Goal: Transaction & Acquisition: Purchase product/service

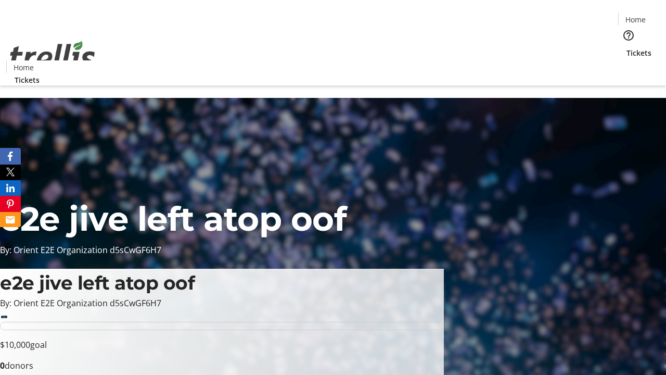
click at [627, 47] on span "Tickets" at bounding box center [639, 52] width 25 height 11
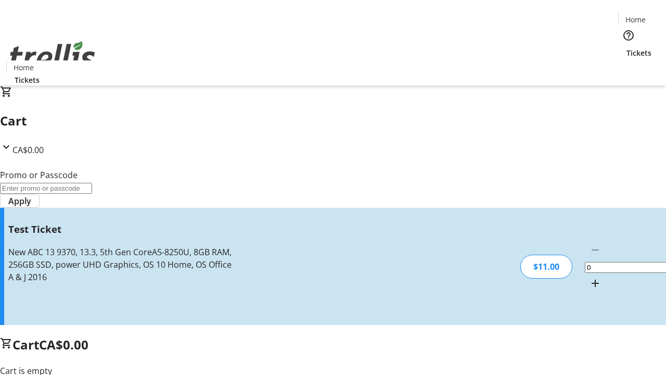
click at [589, 277] on mat-icon "Increment by one" at bounding box center [595, 283] width 12 height 12
type input "1"
type input "UNLOCK"
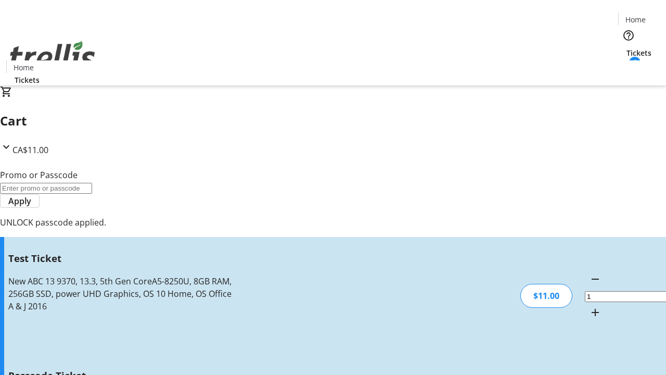
type input "5"
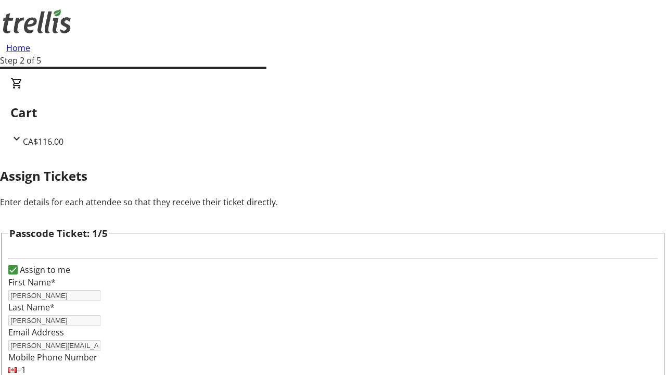
type input "[PERSON_NAME]"
type input "Angel"
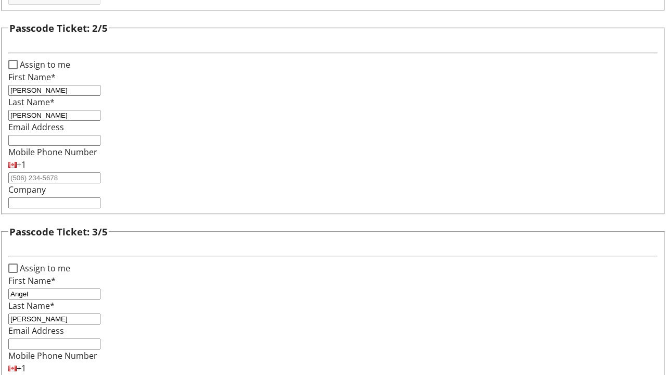
type input "[PERSON_NAME]"
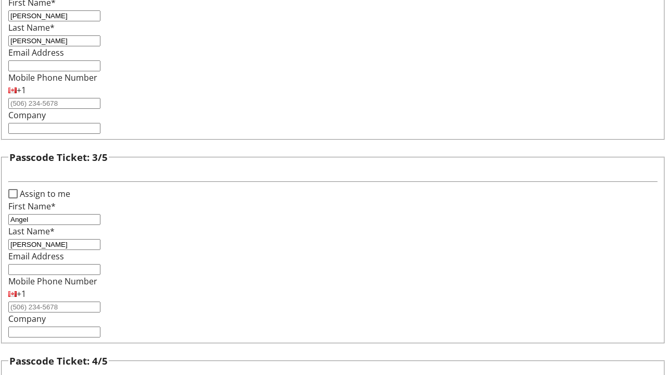
type input "[PERSON_NAME]"
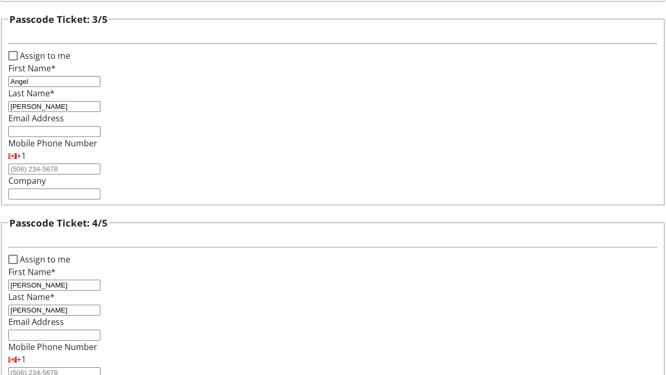
type input "[PERSON_NAME]"
checkbox input "true"
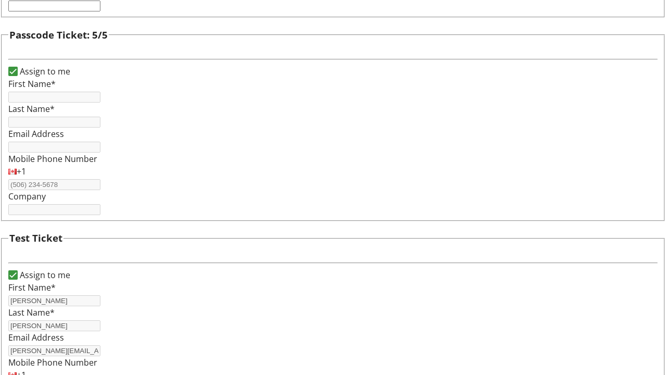
type input "[PERSON_NAME]"
type input "[PERSON_NAME][EMAIL_ADDRESS][DOMAIN_NAME]"
